Goal: Download file/media

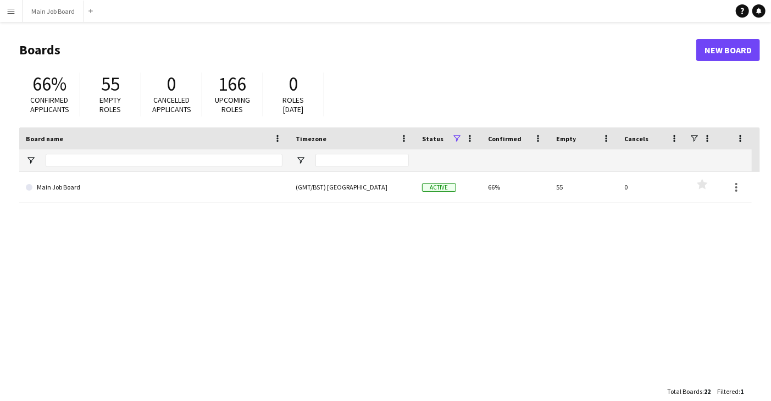
click at [10, 13] on app-icon "Menu" at bounding box center [11, 11] width 9 height 9
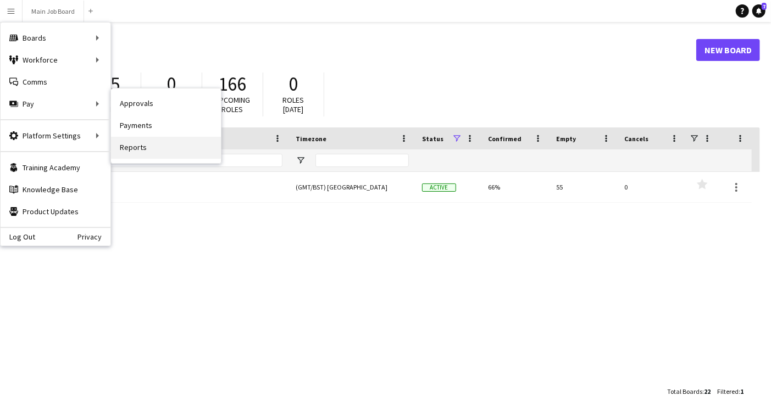
click at [140, 150] on link "Reports" at bounding box center [166, 148] width 110 height 22
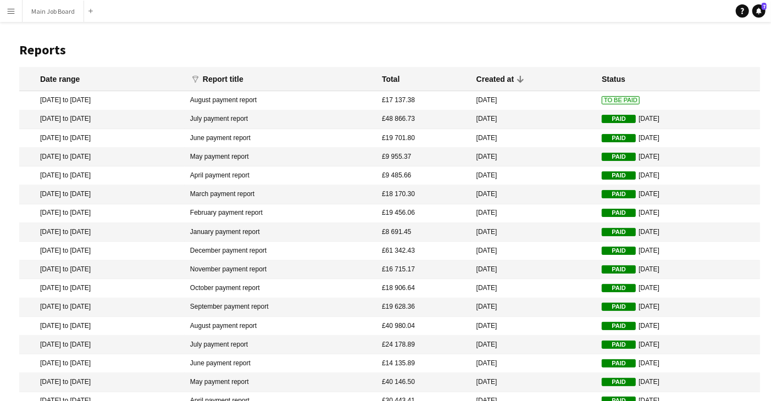
click at [615, 117] on span "Paid" at bounding box center [619, 119] width 34 height 8
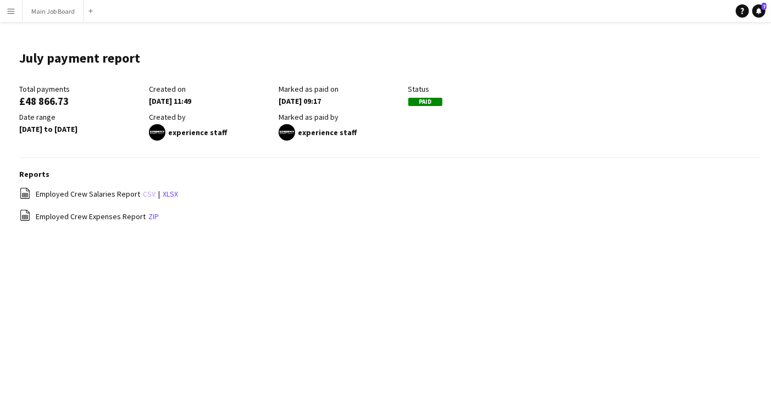
click at [146, 197] on link "csv" at bounding box center [149, 194] width 13 height 10
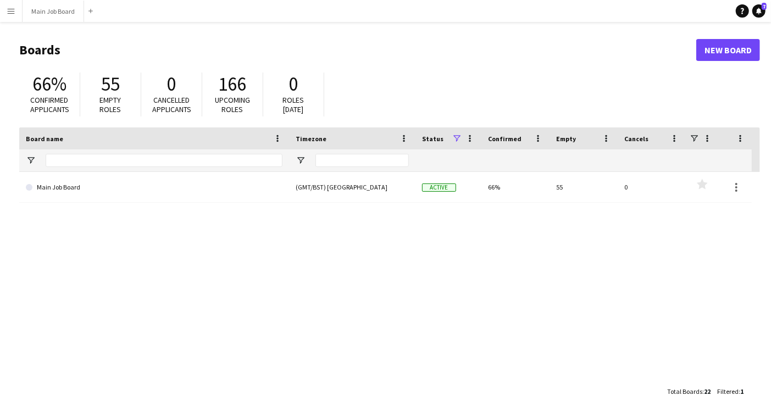
click at [11, 18] on button "Menu" at bounding box center [11, 11] width 22 height 22
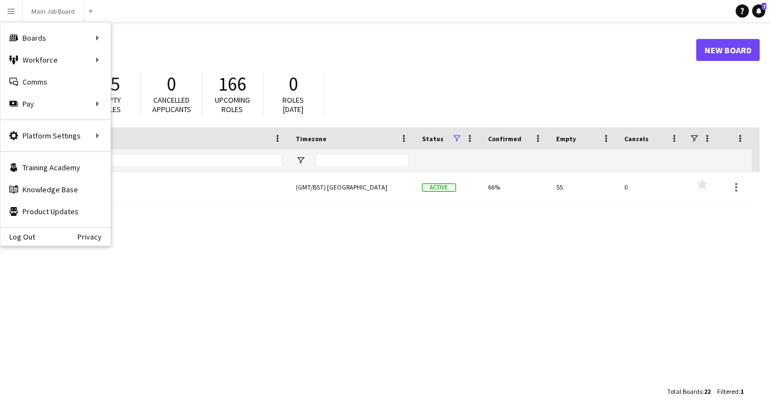
click at [119, 337] on div "Main Job Board (GMT/BST) London Active 66% 55 0 Favourites" at bounding box center [389, 276] width 741 height 209
